Goal: Task Accomplishment & Management: Use online tool/utility

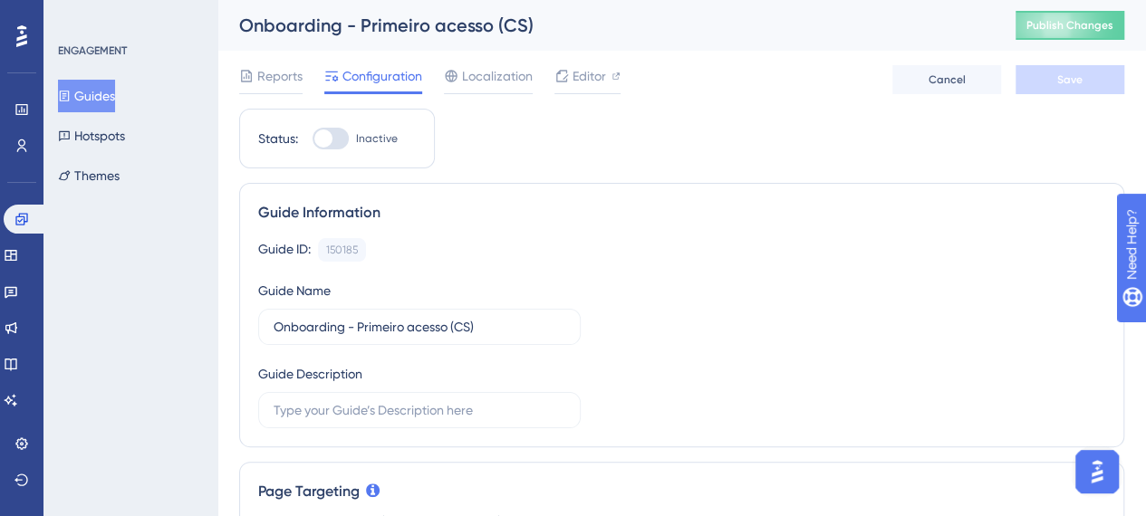
click at [433, 27] on div "Onboarding - Primeiro acesso (CS)" at bounding box center [604, 25] width 731 height 25
click at [489, 17] on div "Onboarding - Primeiro acesso (CS)" at bounding box center [604, 25] width 731 height 25
click at [495, 37] on div "Onboarding - Primeiro acesso (CS)" at bounding box center [604, 25] width 731 height 25
click at [461, 23] on div "Onboarding - Primeiro acesso (CS)" at bounding box center [604, 25] width 731 height 25
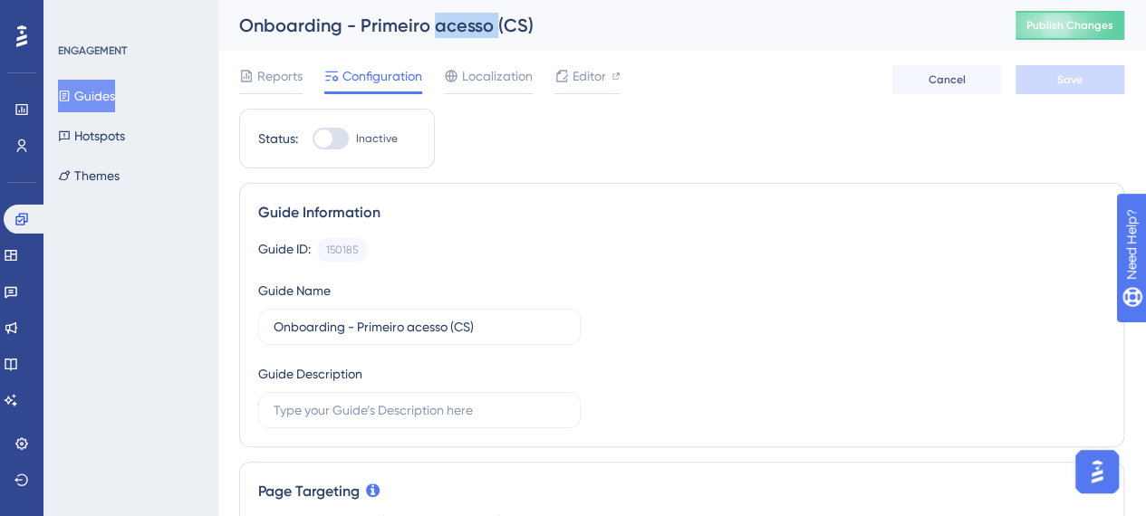
click at [455, 34] on div "Onboarding - Primeiro acesso (CS)" at bounding box center [604, 25] width 731 height 25
click at [484, 329] on input "Onboarding - Primeiro acesso (CS)" at bounding box center [420, 327] width 292 height 20
click at [447, 324] on input "Onboarding - Primeiro acesso (CS)" at bounding box center [420, 327] width 292 height 20
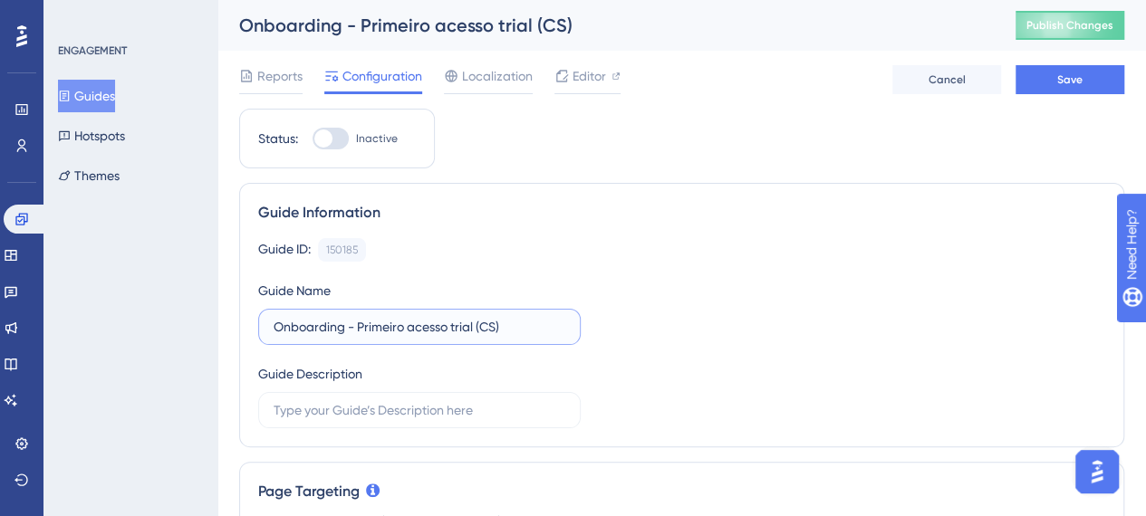
type input "Onboarding - Primeiro acesso trial (CS)"
click at [701, 336] on div "Guide ID: 150185 Copy Guide Name Onboarding - Primeiro acesso trial (CS) Guide …" at bounding box center [681, 333] width 847 height 190
click at [583, 77] on span "Editor" at bounding box center [589, 76] width 34 height 22
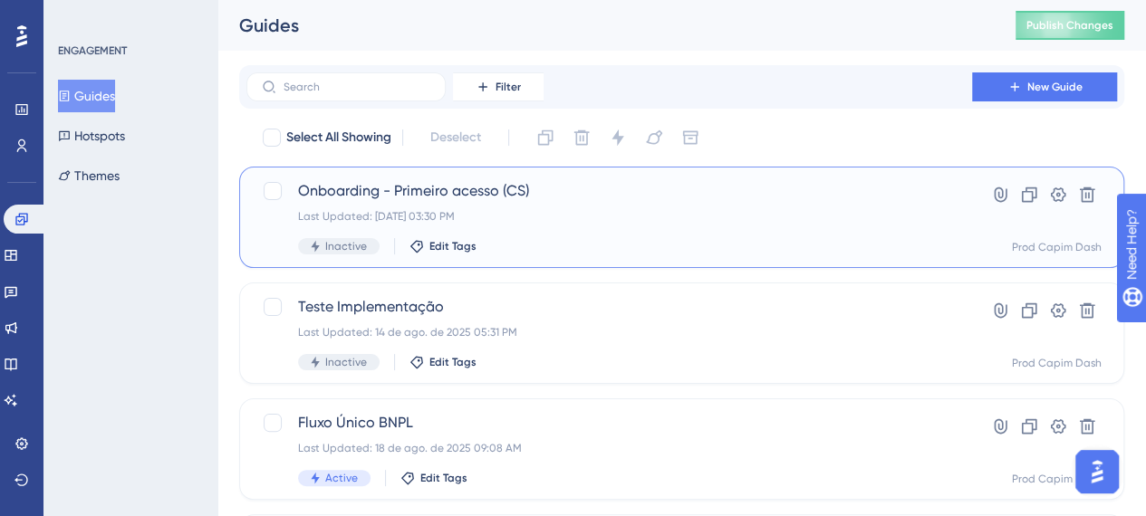
click at [624, 200] on span "Onboarding - Primeiro acesso (CS)" at bounding box center [609, 191] width 622 height 22
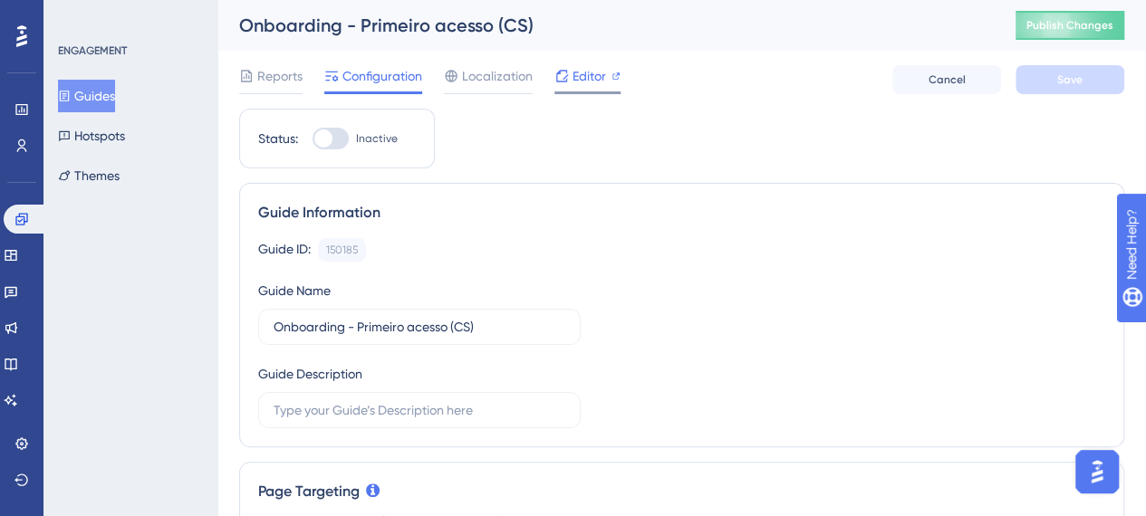
click at [587, 77] on span "Editor" at bounding box center [589, 76] width 34 height 22
